Goal: Transaction & Acquisition: Download file/media

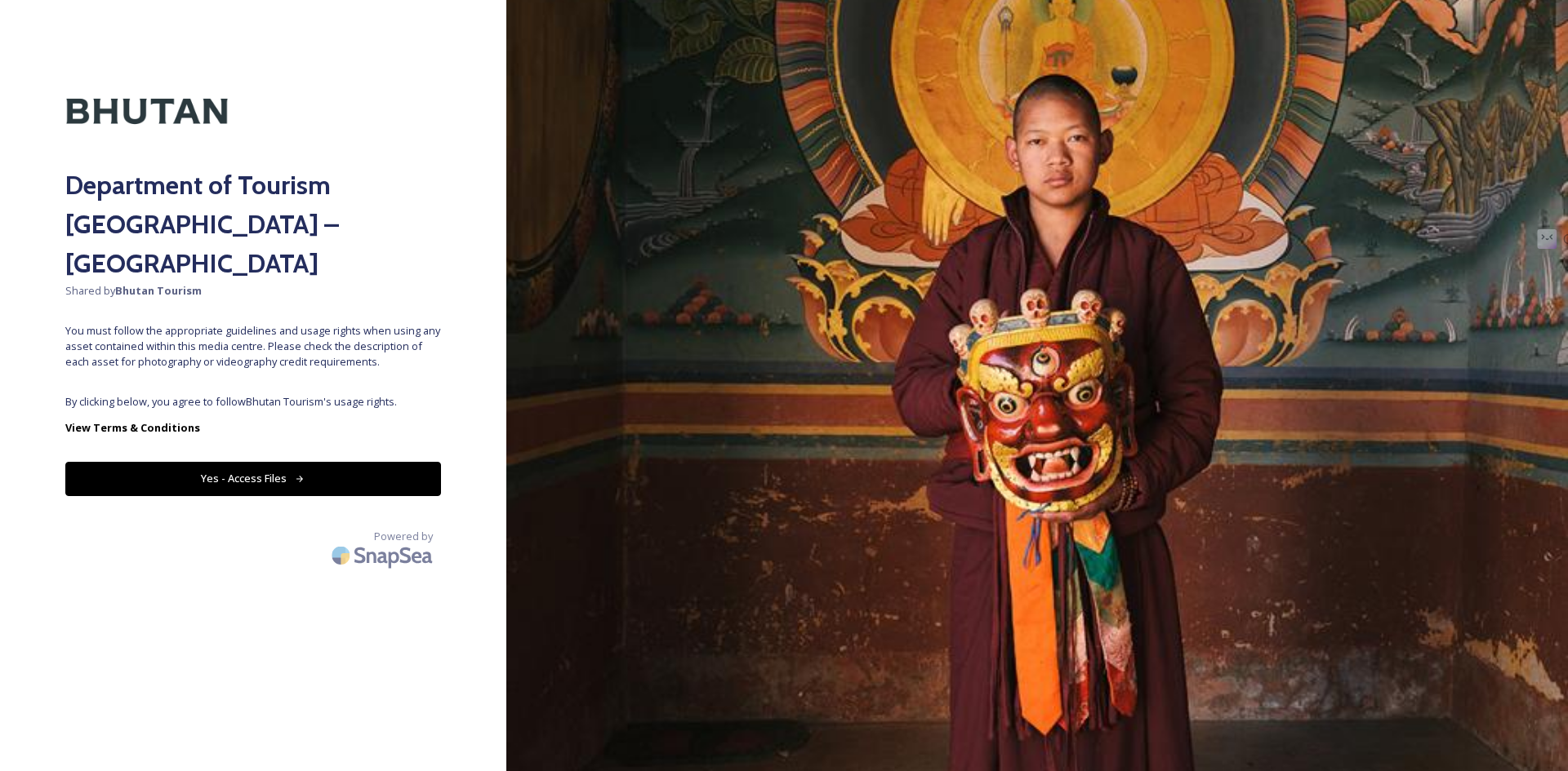
click at [310, 462] on button "Yes - Access Files" at bounding box center [254, 479] width 376 height 33
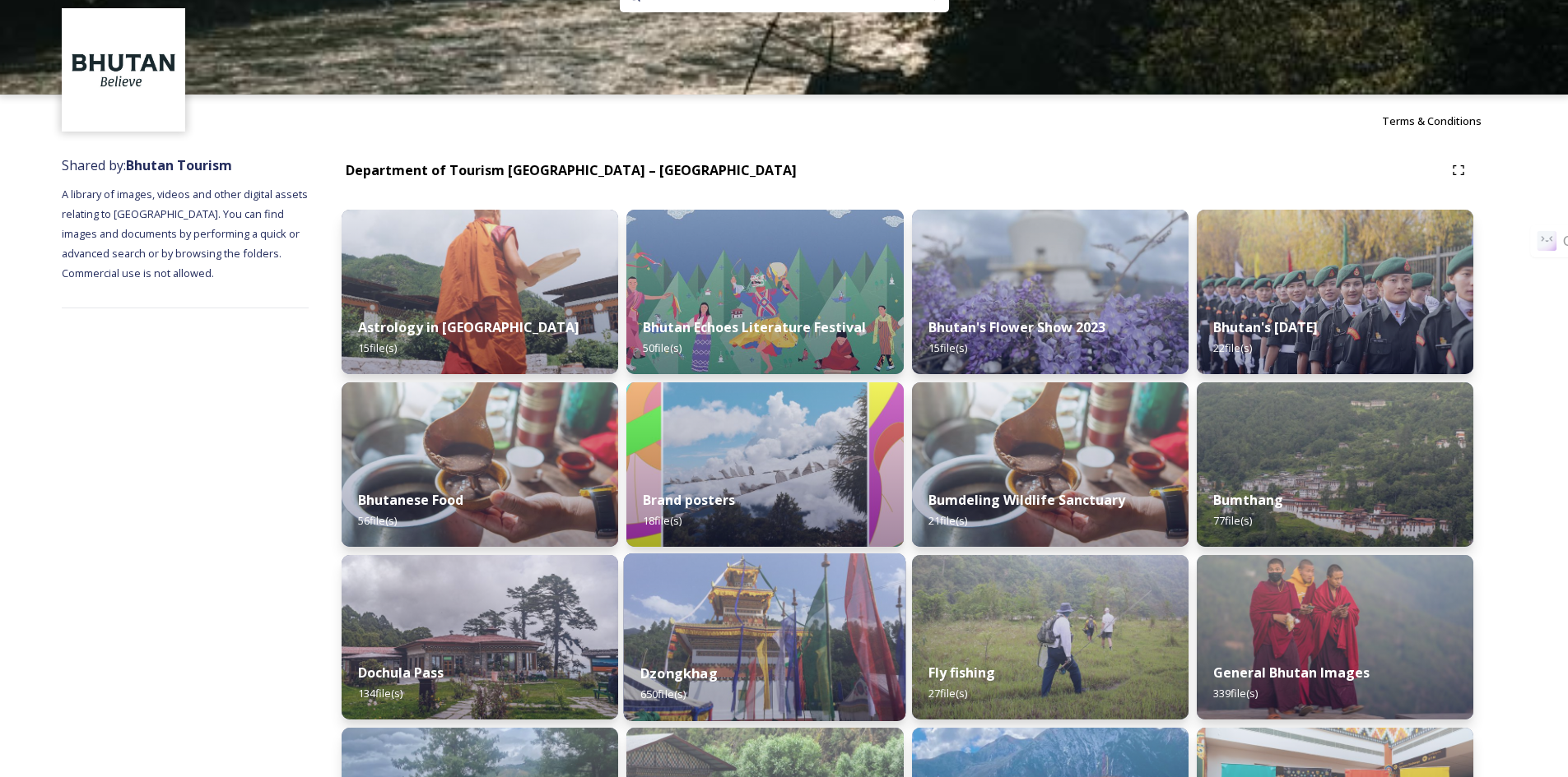
scroll to position [82, 0]
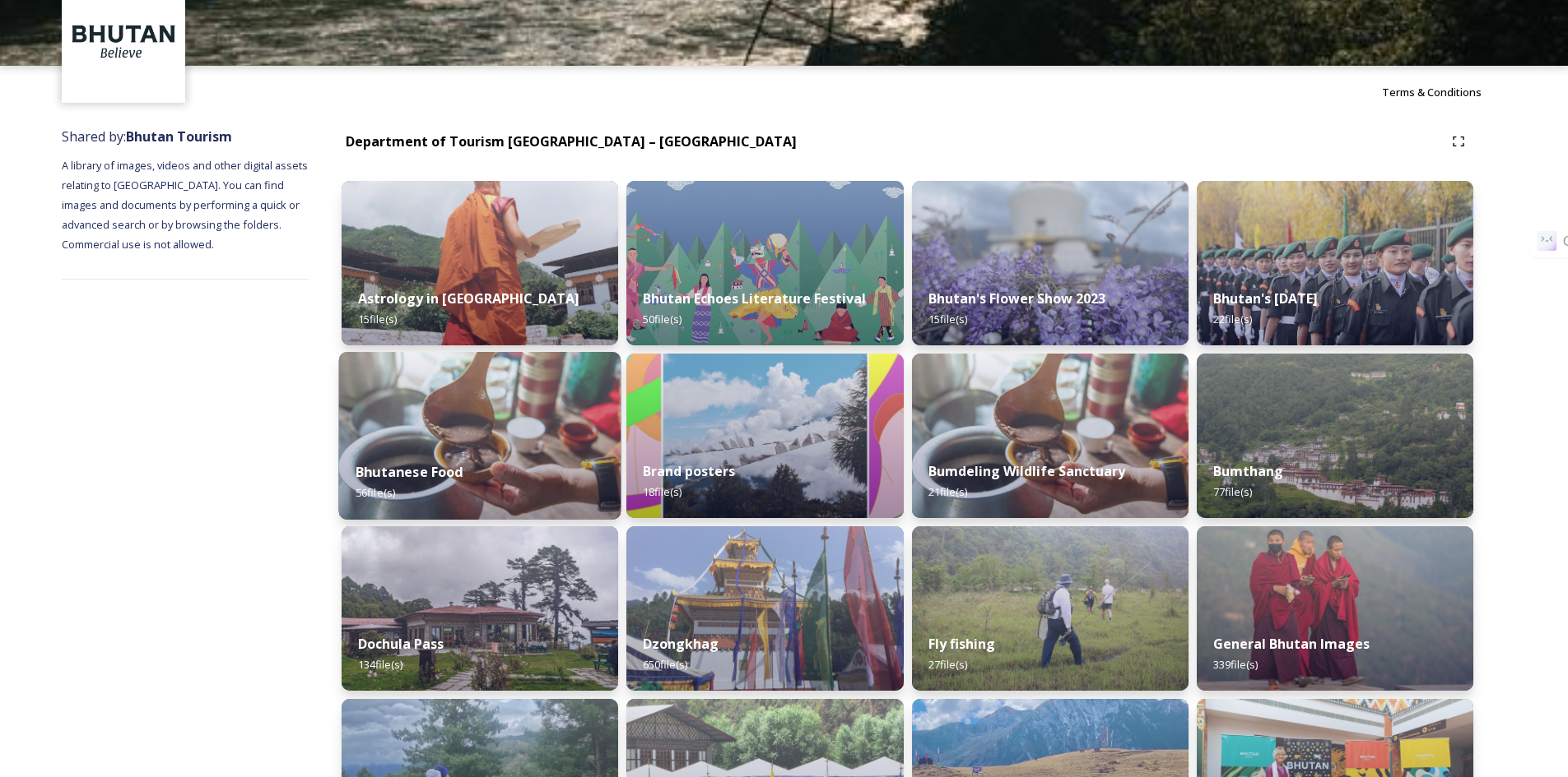
click at [512, 484] on div "Bhutanese Food 56 file(s)" at bounding box center [480, 482] width 282 height 75
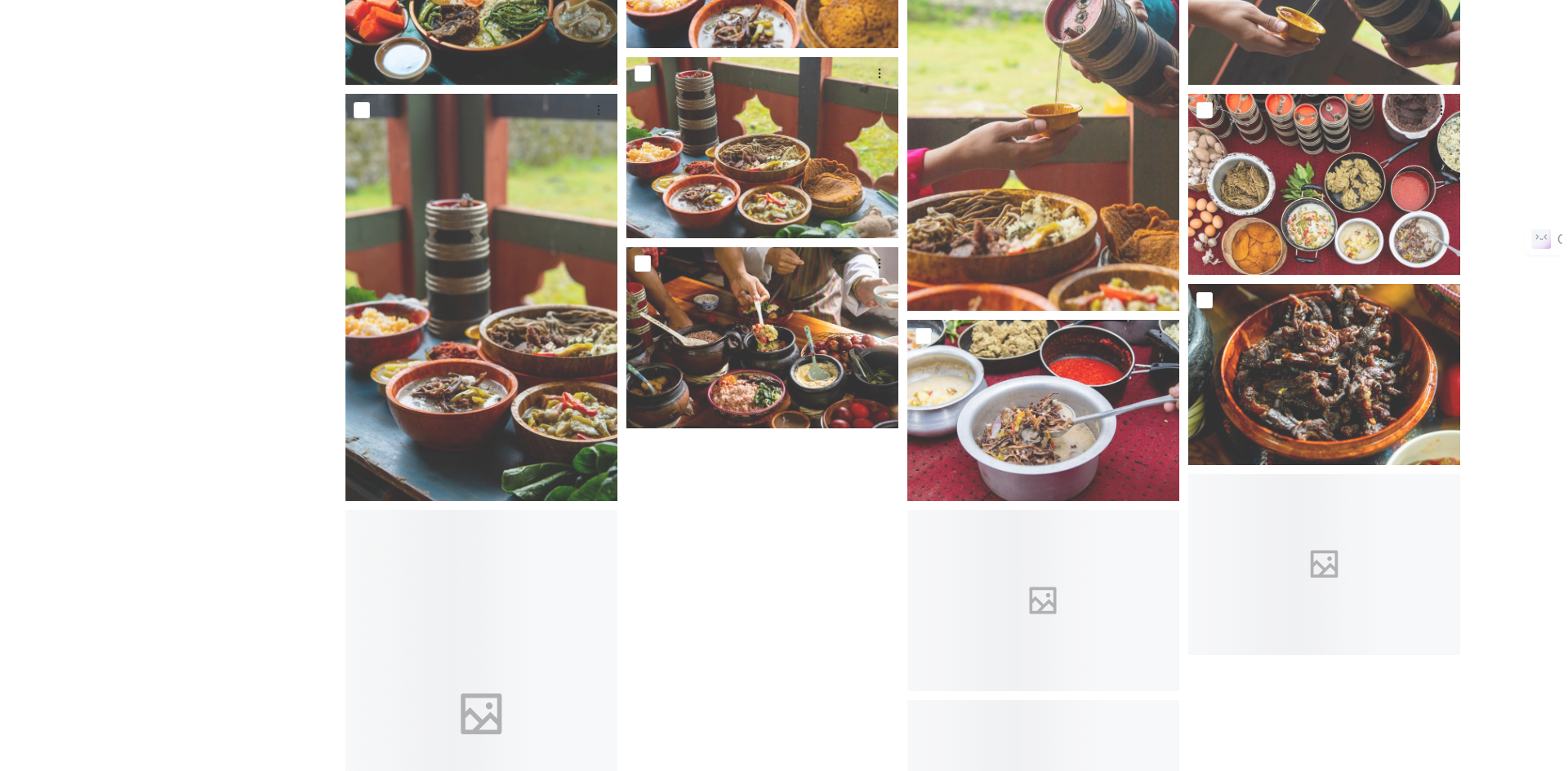
scroll to position [1541, 0]
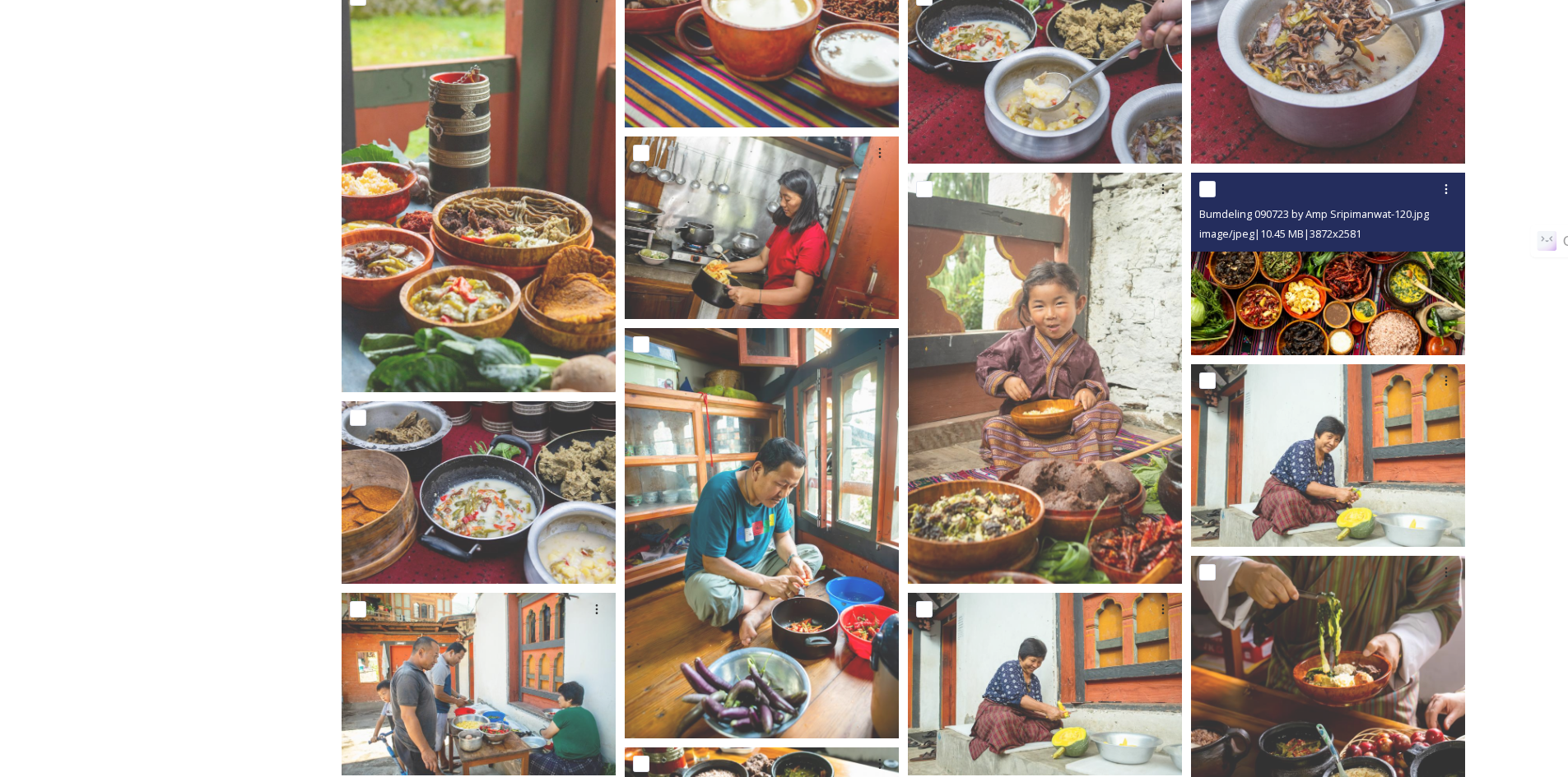
click at [1250, 268] on img at bounding box center [1328, 264] width 274 height 183
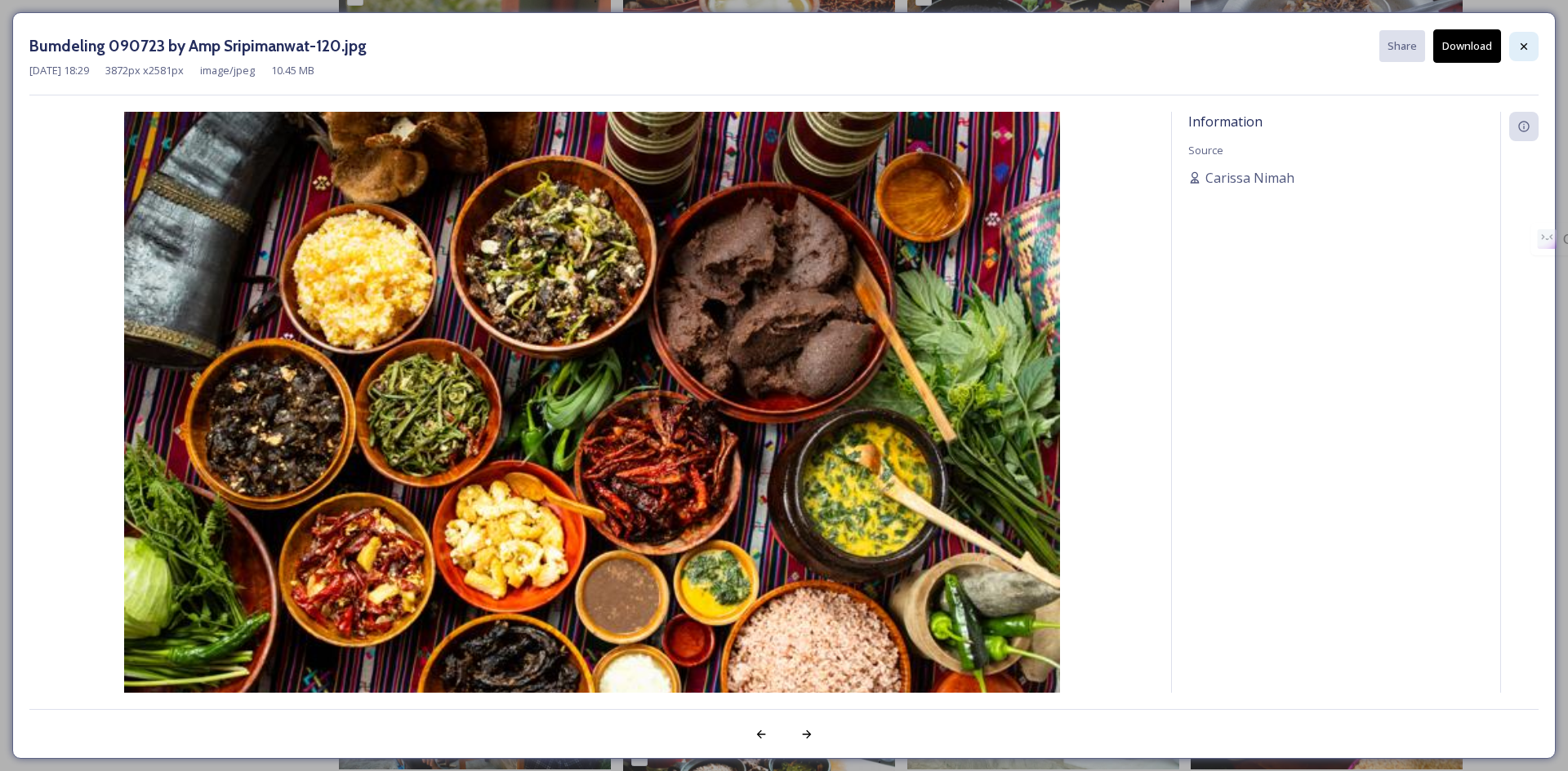
click at [1519, 44] on icon at bounding box center [1524, 46] width 13 height 13
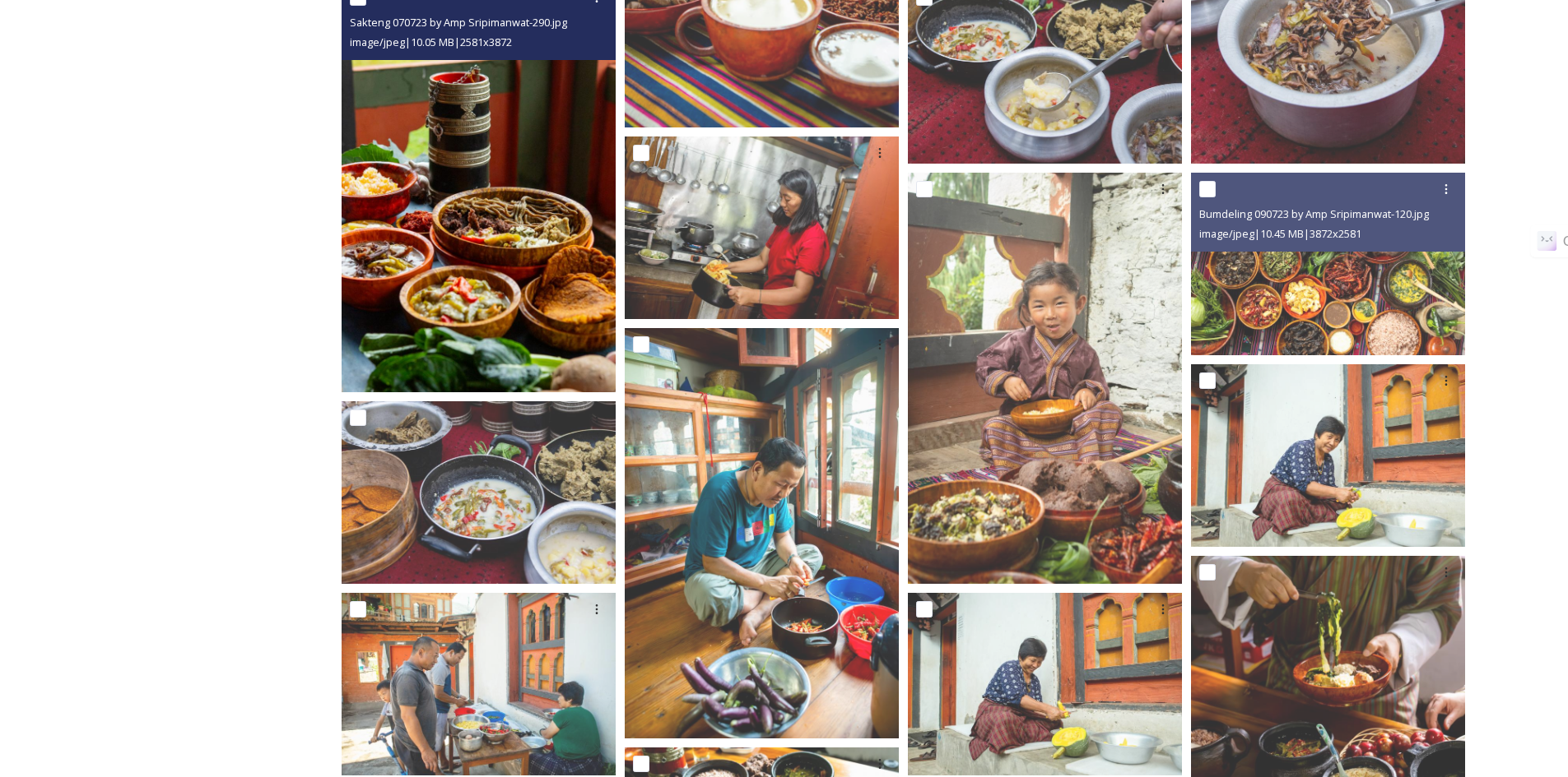
click at [473, 290] on img at bounding box center [479, 187] width 274 height 411
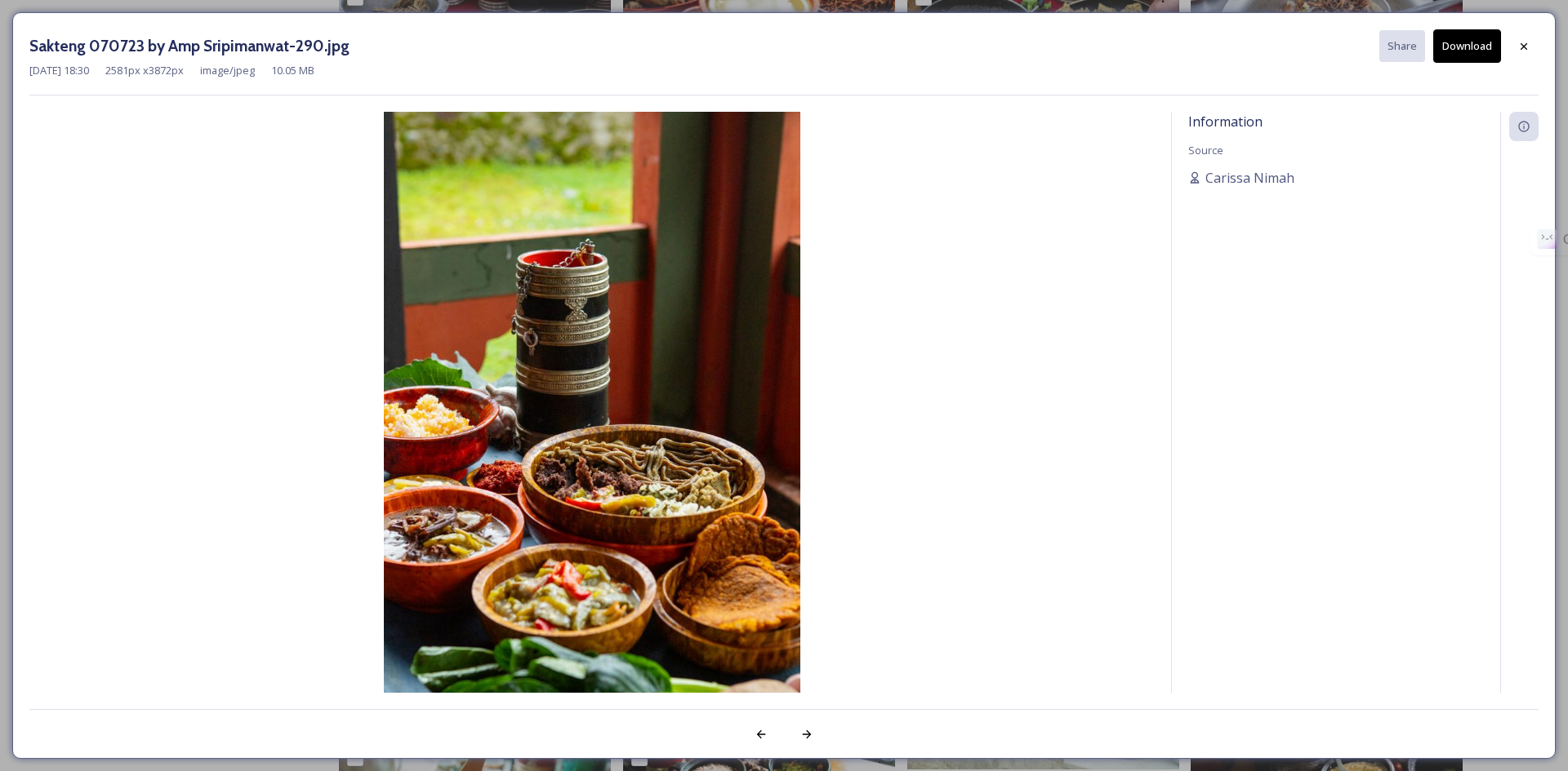
click at [1471, 44] on button "Download" at bounding box center [1466, 46] width 68 height 33
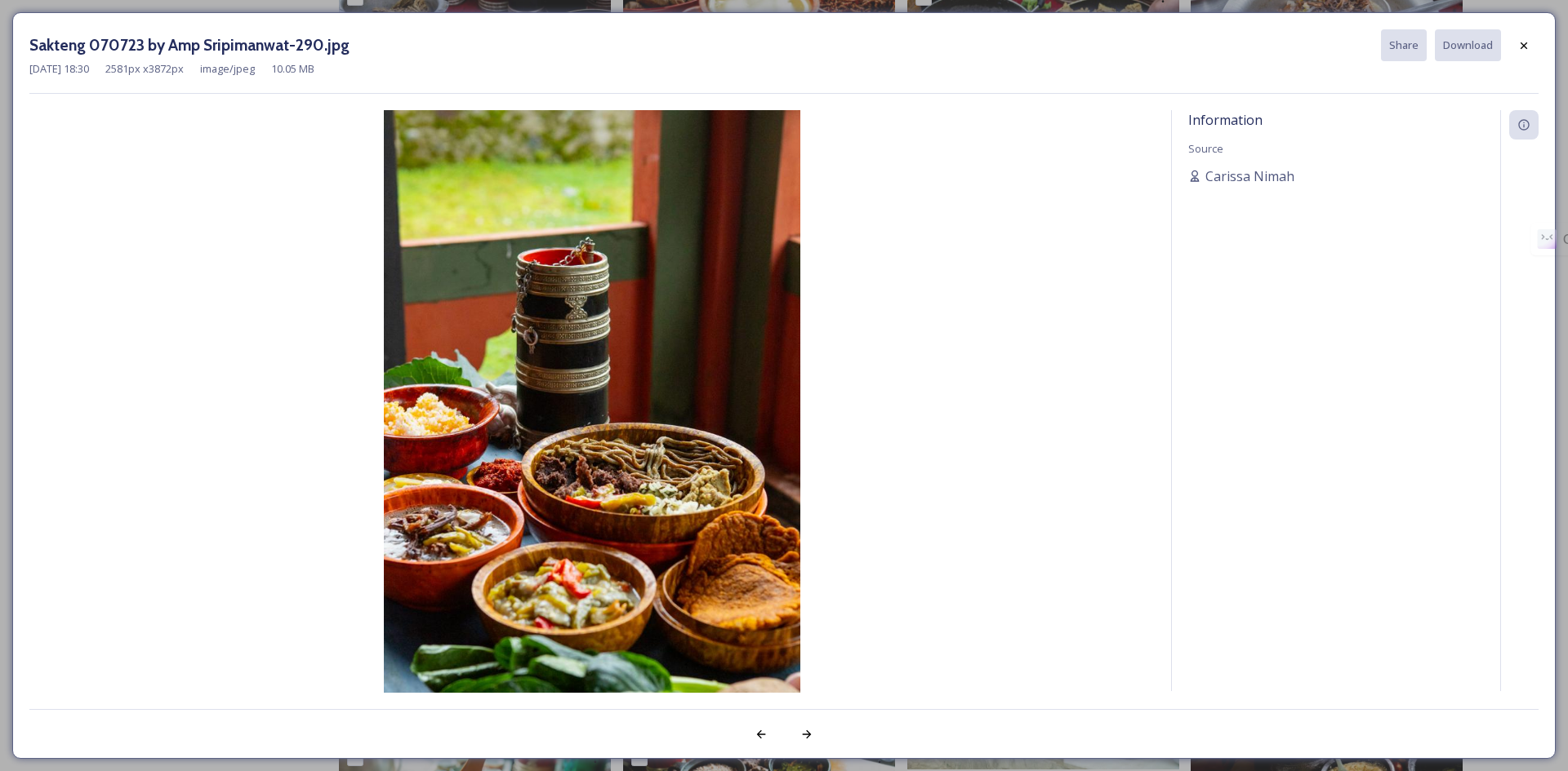
drag, startPoint x: 713, startPoint y: 352, endPoint x: 932, endPoint y: 269, distance: 234.2
click at [932, 269] on img at bounding box center [592, 422] width 1125 height 624
click at [795, 740] on div at bounding box center [807, 735] width 30 height 30
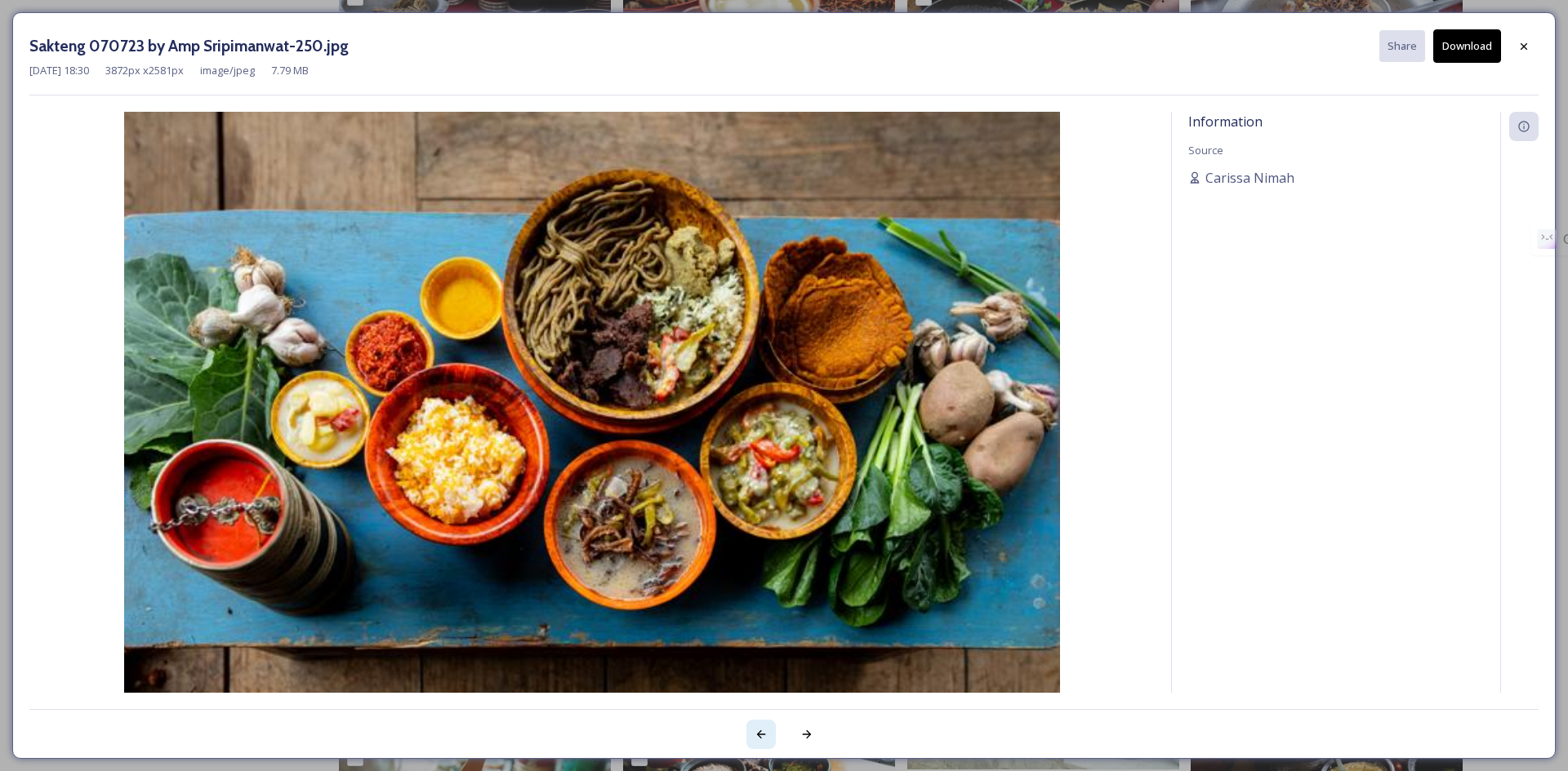
click at [750, 740] on div at bounding box center [761, 735] width 30 height 30
